Goal: Transaction & Acquisition: Purchase product/service

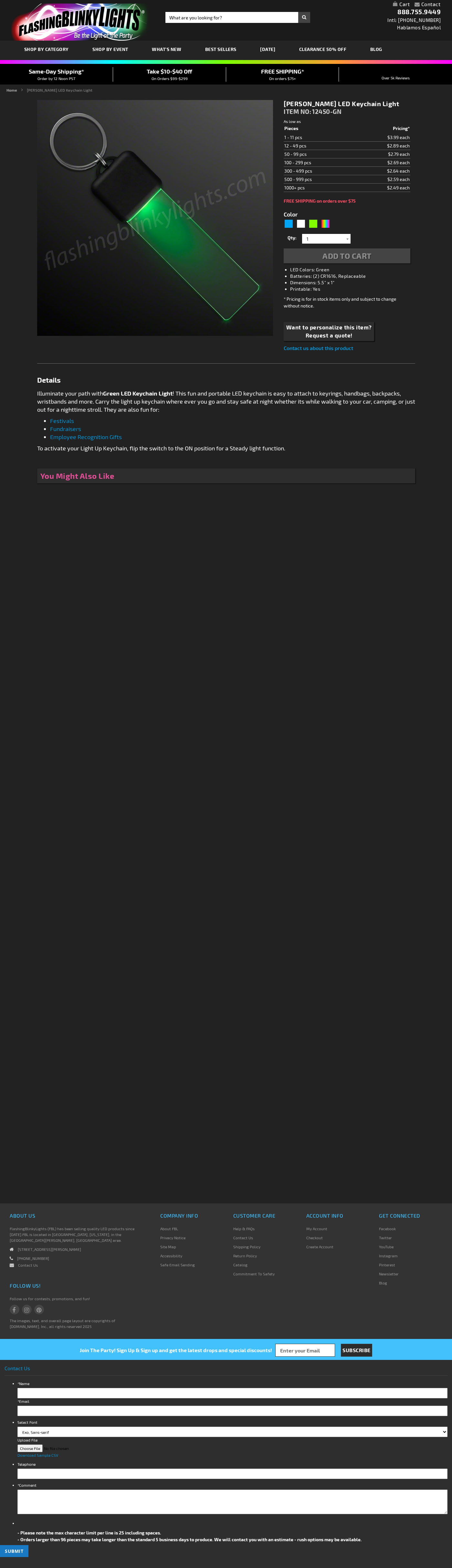
type input "5648"
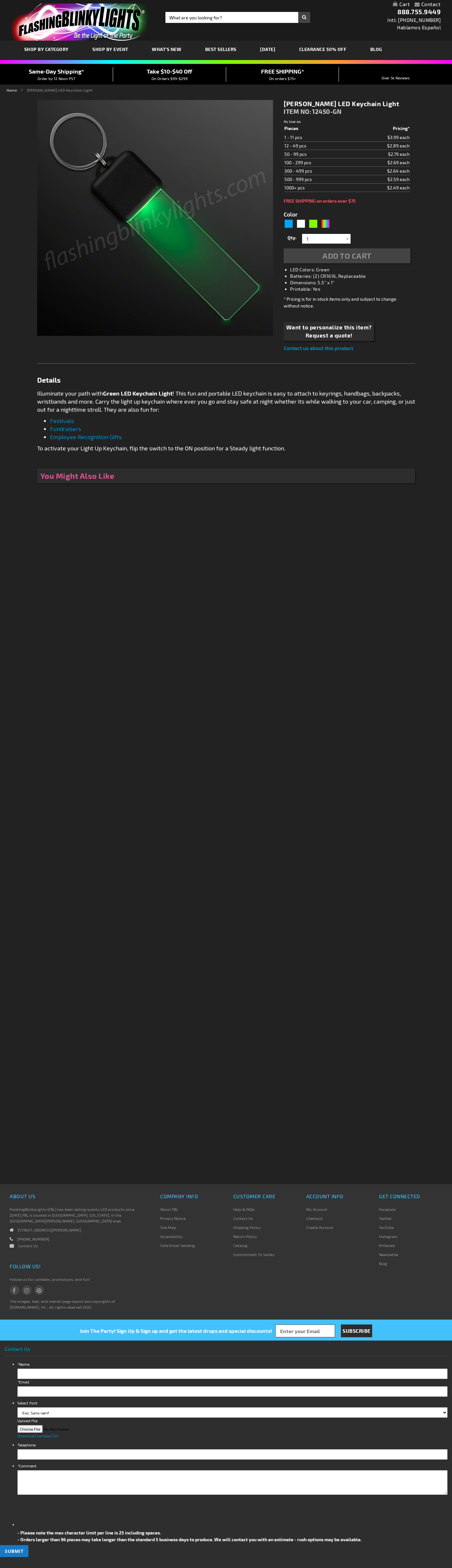
type input "5648"
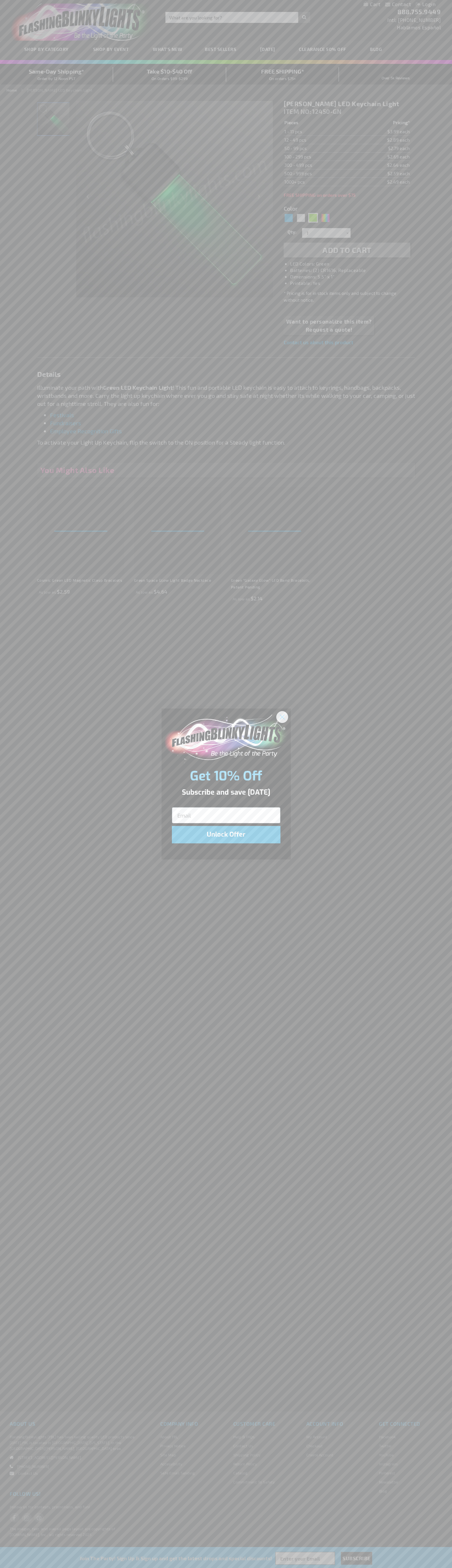
click at [282, 717] on icon "Close dialog" at bounding box center [282, 717] width 5 height 5
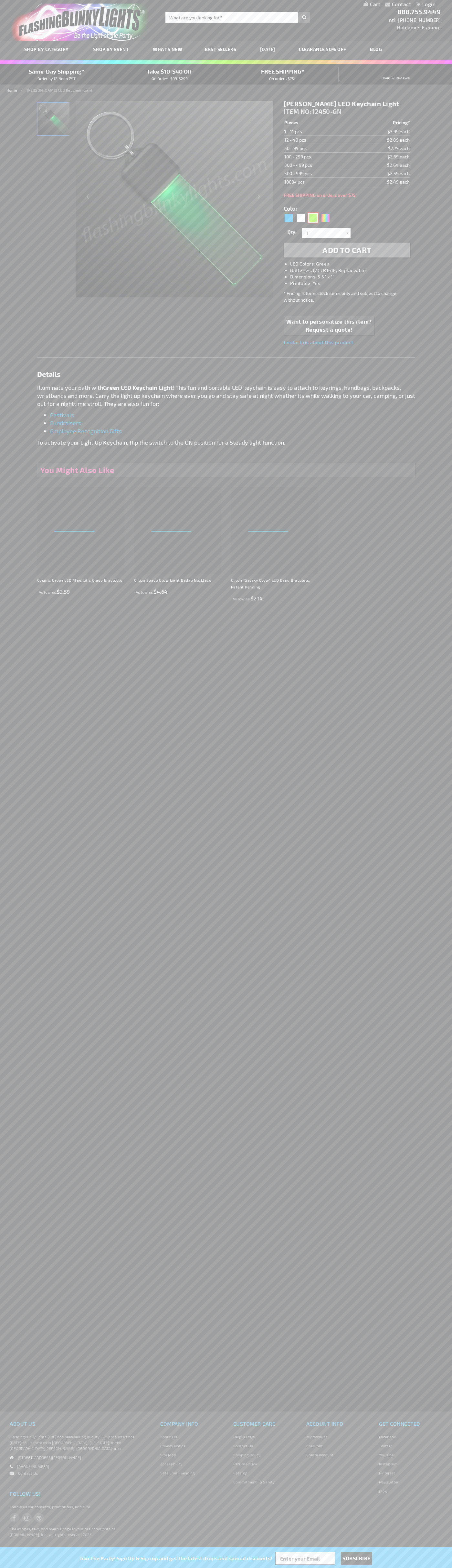
click at [313, 218] on div "Green" at bounding box center [313, 218] width 10 height 10
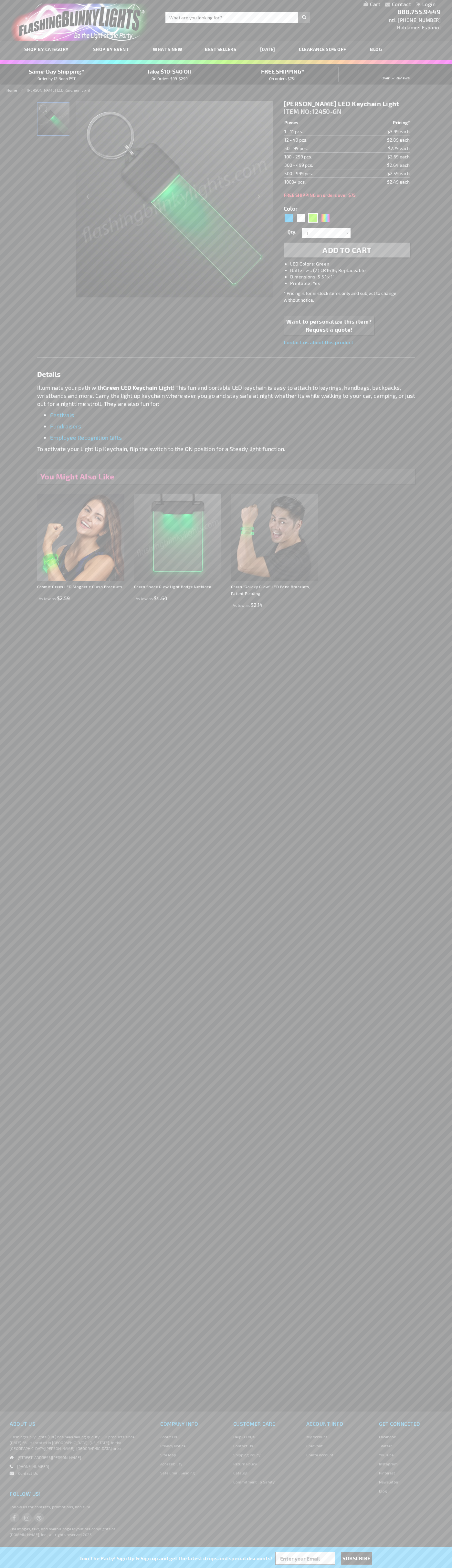
click at [347, 250] on span "Add to Cart" at bounding box center [347, 250] width 49 height 9
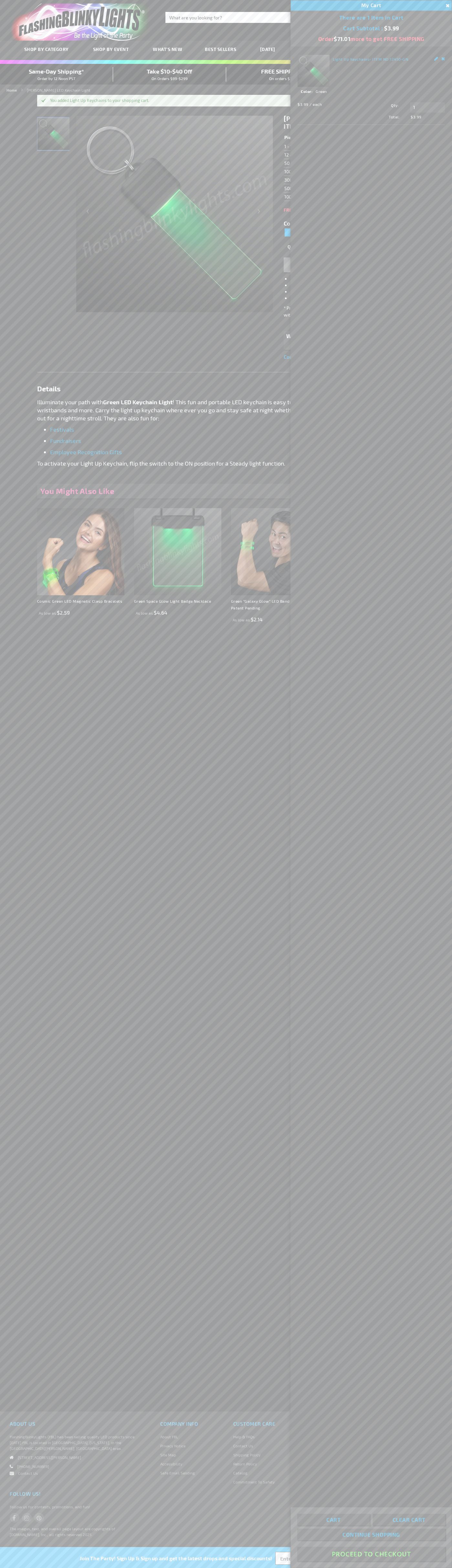
click at [371, 1554] on button "Proceed To Checkout" at bounding box center [371, 1553] width 148 height 15
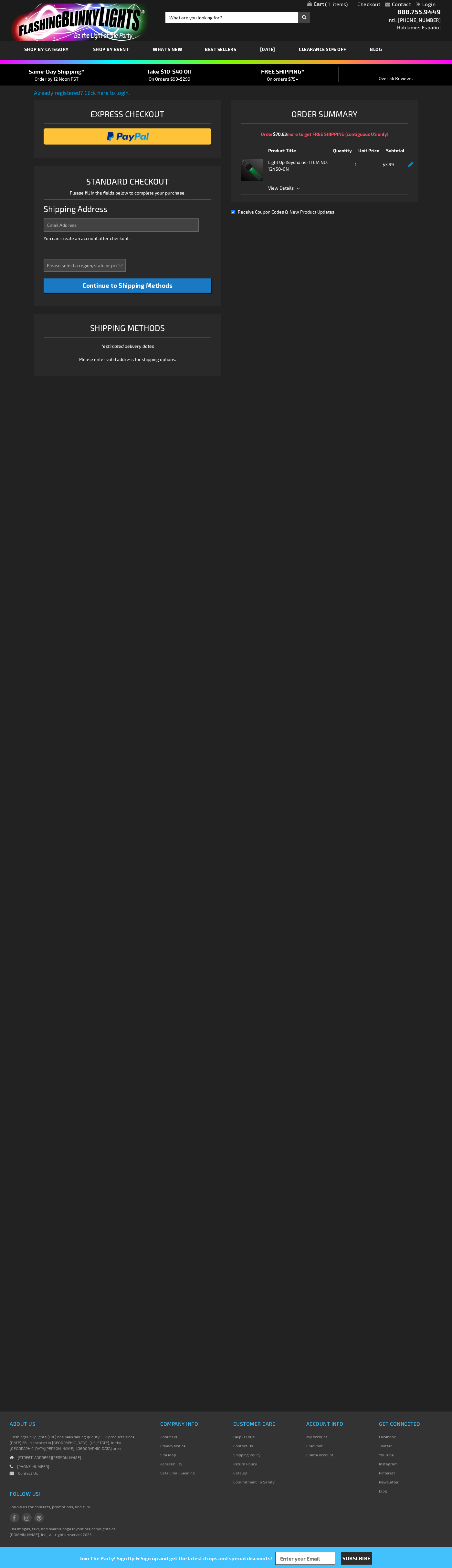
select select "US"
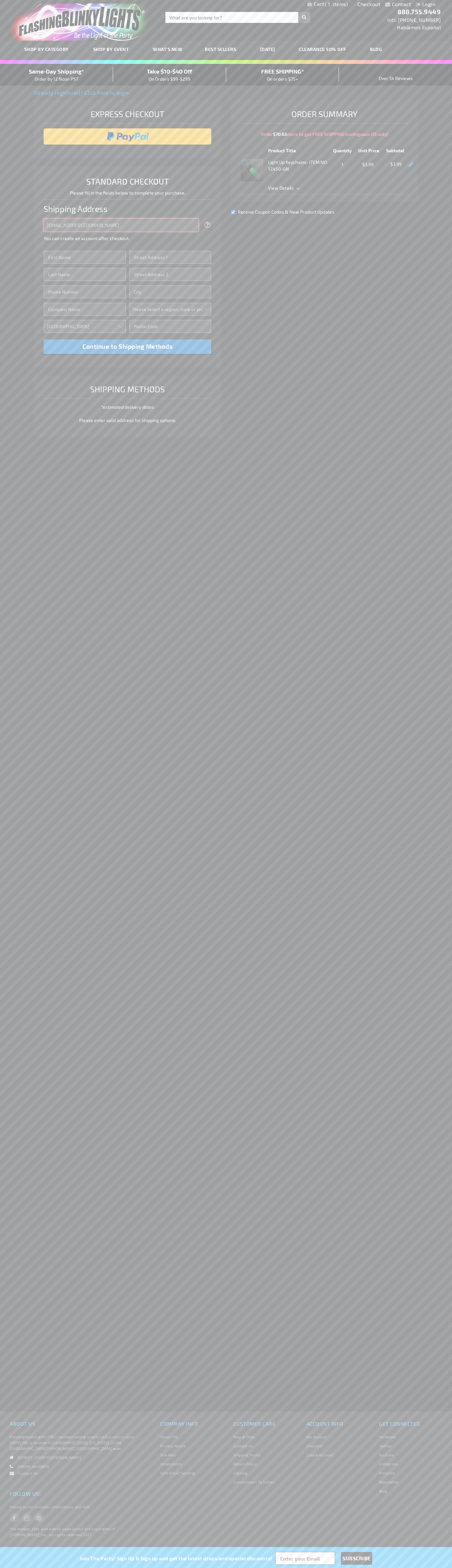
type input "johnsmith005@storebotmail.joonix.net"
type input "John"
type input "201 Colorado St"
type input "First floor"
type input "austin"
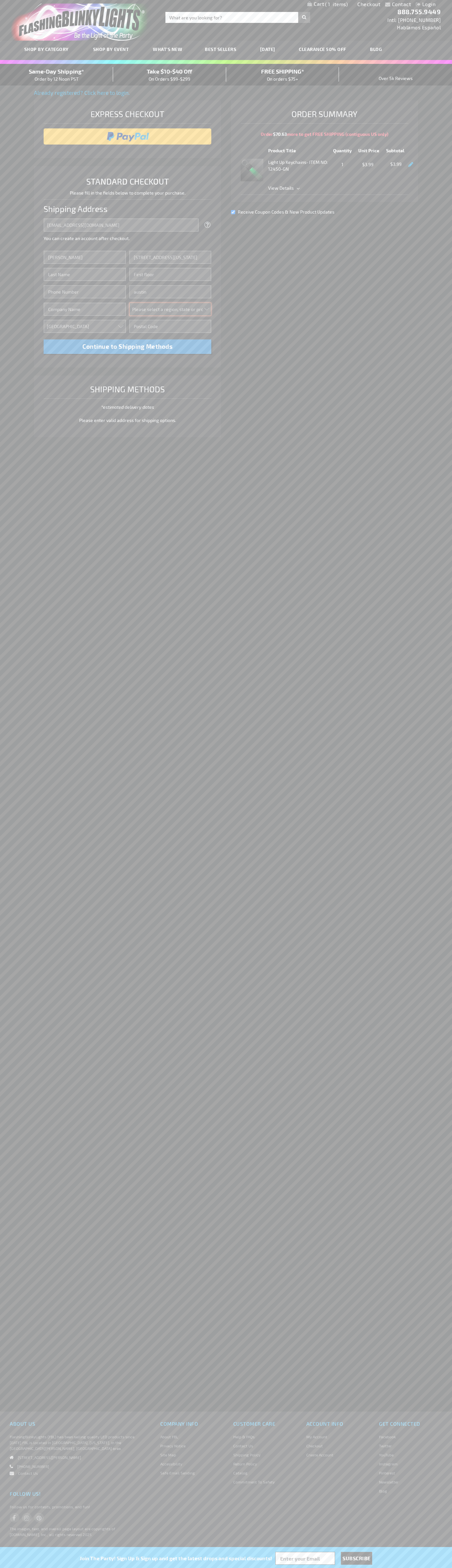
select select "57"
type input "78701"
type input "Smith"
type input "6502530000"
type input "John Smith"
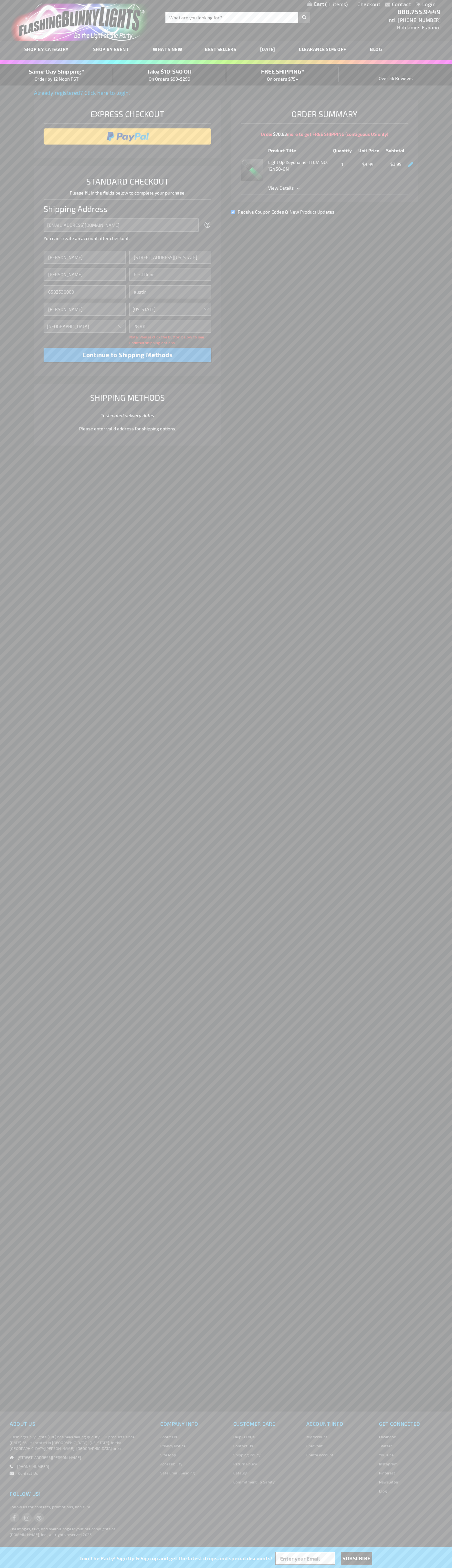
click at [57, 75] on div "Same-Day Shipping* Order by 12 Noon PST" at bounding box center [56, 74] width 113 height 16
click at [127, 136] on input "image" at bounding box center [127, 136] width 161 height 13
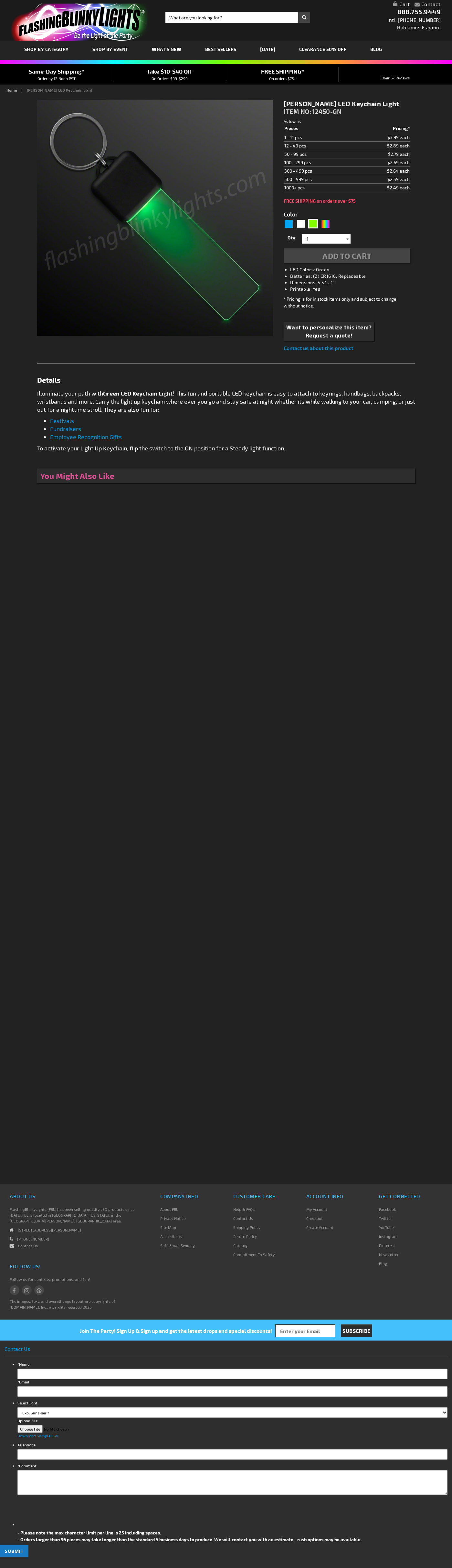
type input "5648"
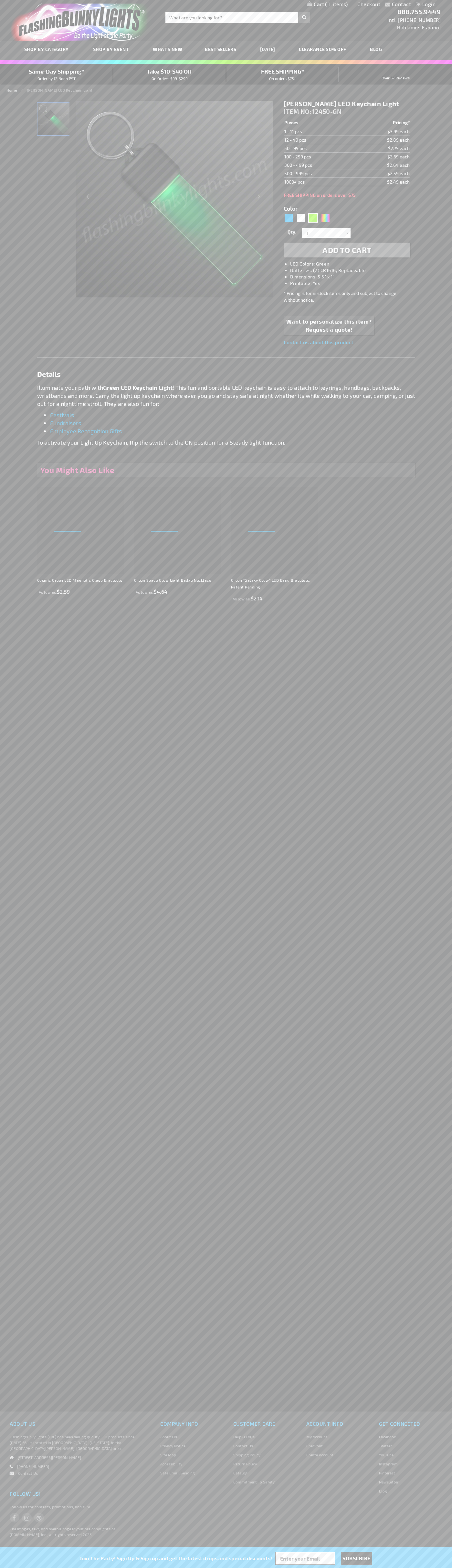
click at [328, 5] on span "1" at bounding box center [336, 4] width 23 height 5
